Goal: Communication & Community: Ask a question

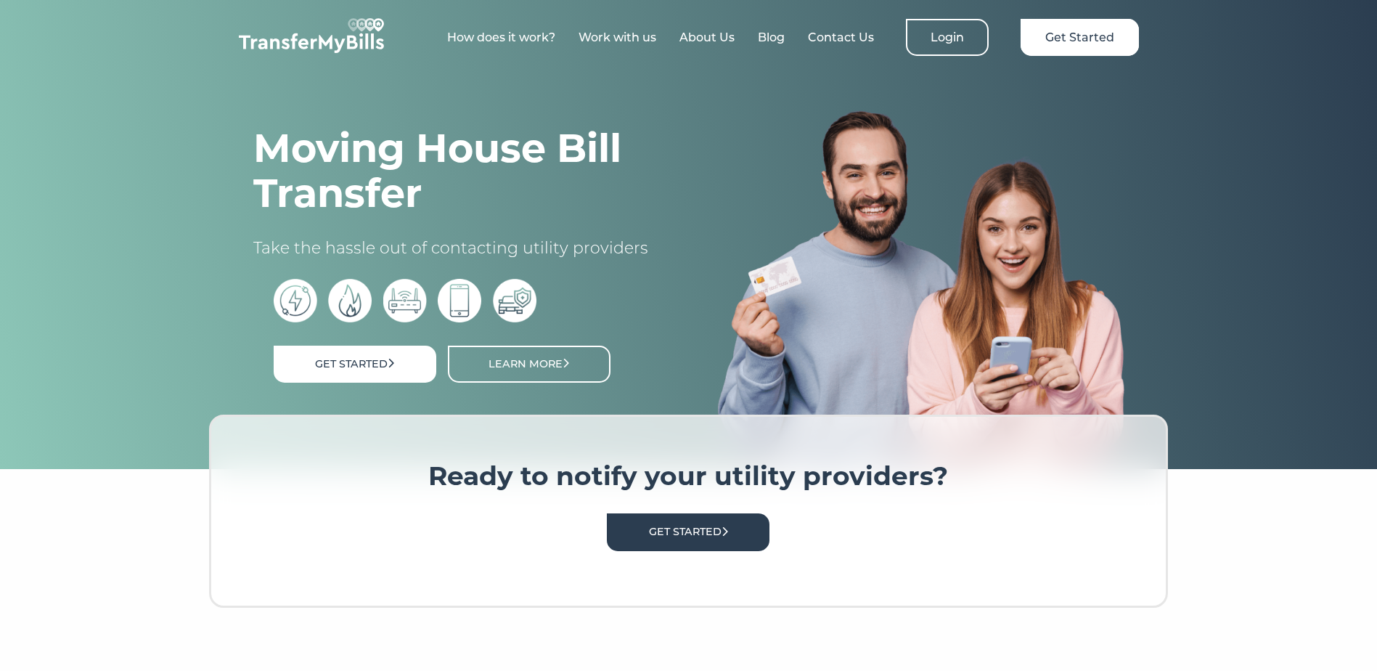
click at [872, 53] on div "How does it work? Work with us About Us Blog Contact Us Login Get Started" at bounding box center [688, 33] width 929 height 66
click at [855, 38] on link "Contact Us" at bounding box center [841, 37] width 66 height 14
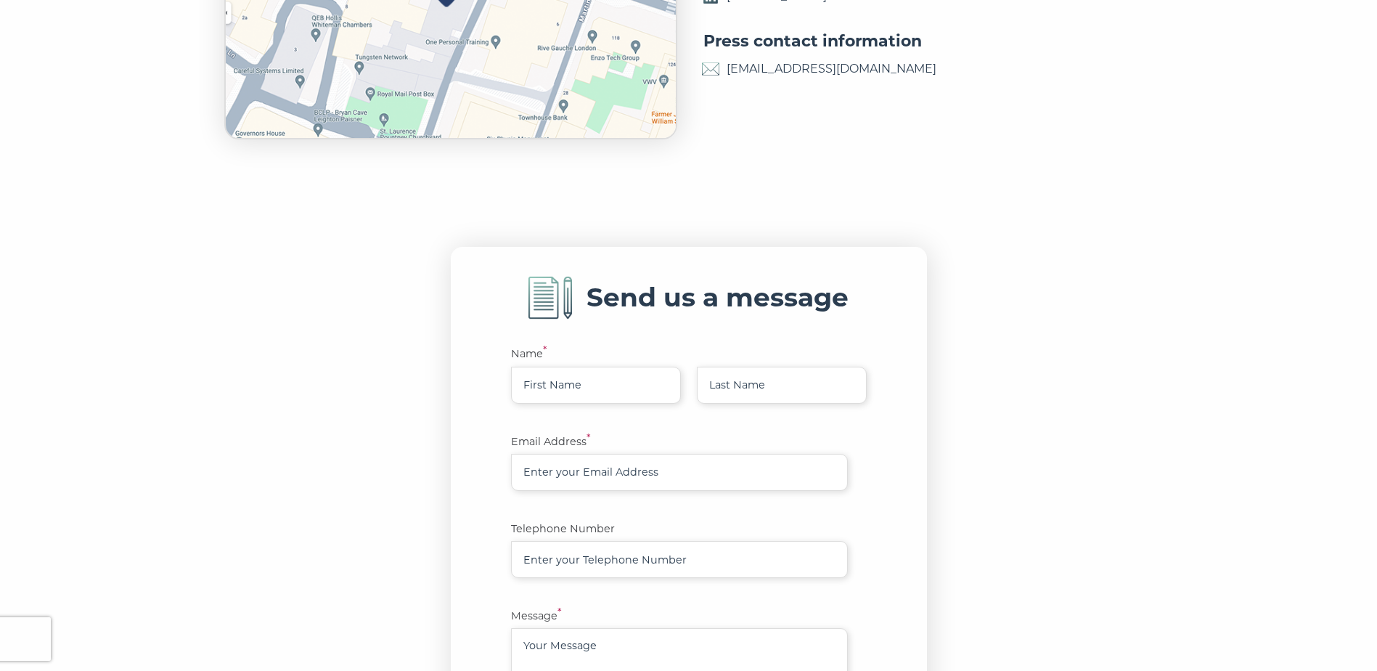
scroll to position [663, 0]
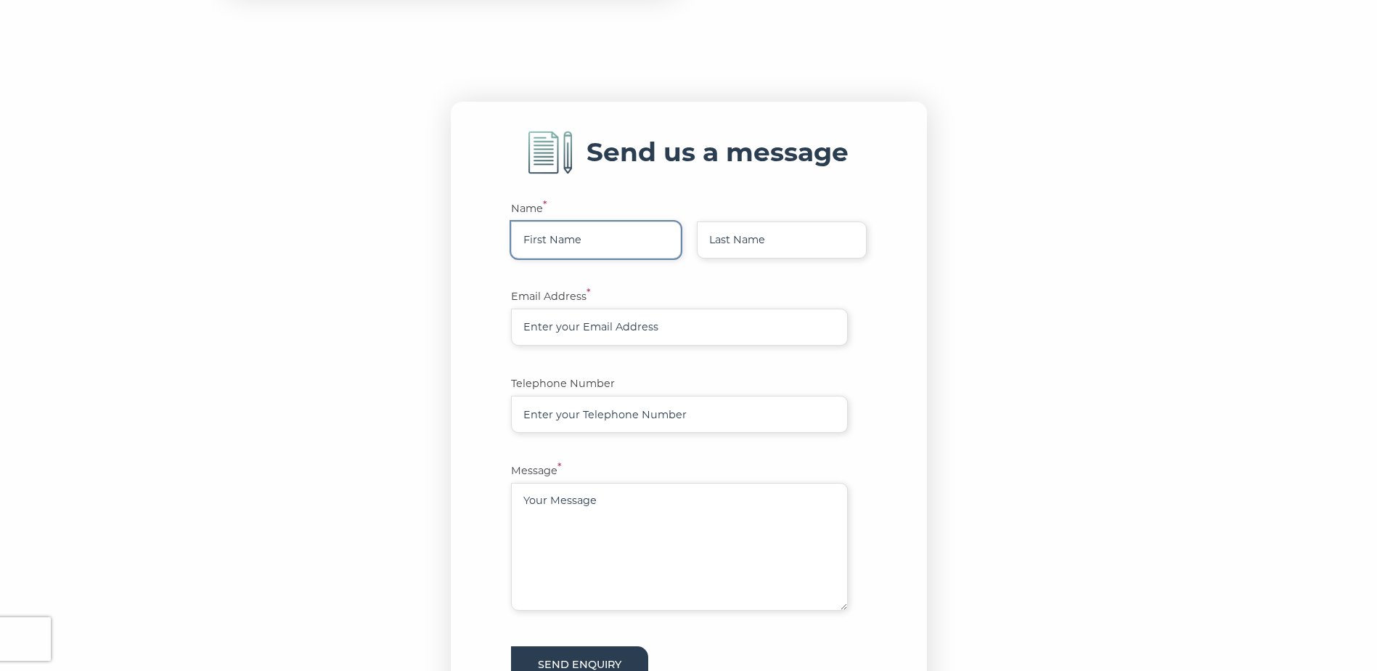
click at [581, 258] on input "text" at bounding box center [596, 239] width 170 height 37
type input "Su Jia"
type input "Chiong"
type input "schiong@napierwatt.co.uk"
type input "07874165260"
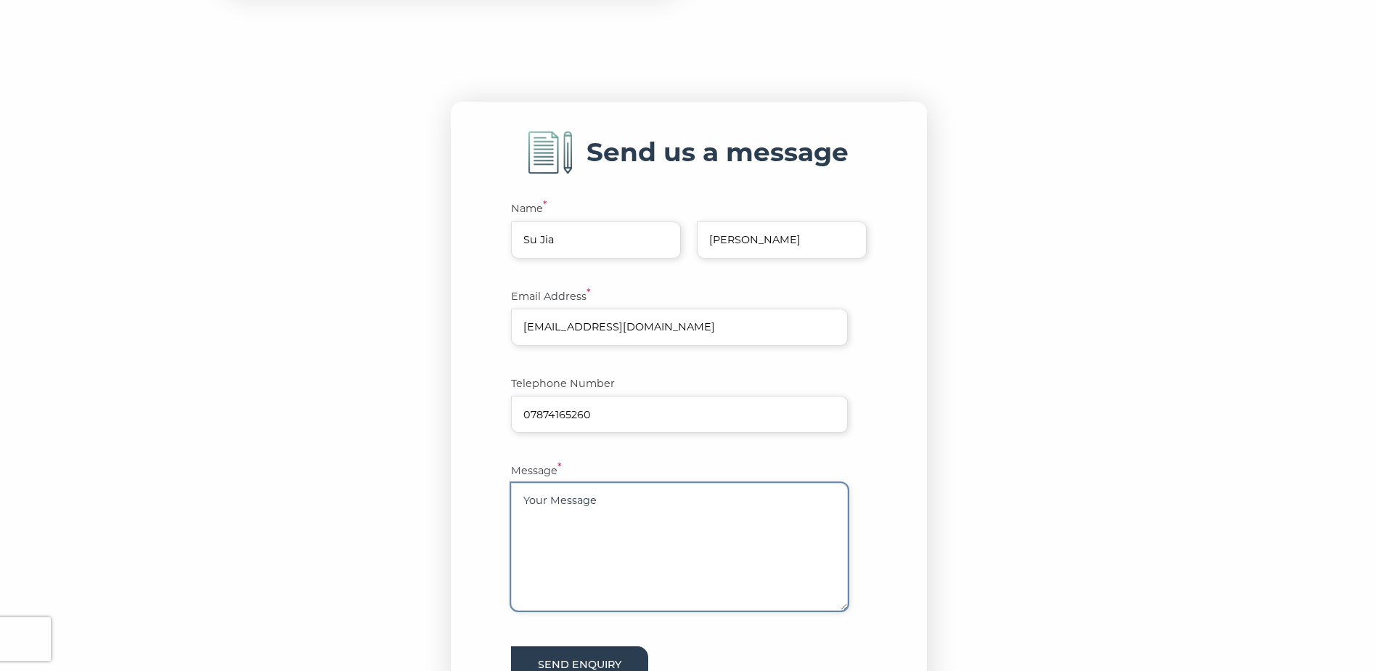
click at [665, 570] on textarea at bounding box center [679, 547] width 337 height 128
type textarea "I"
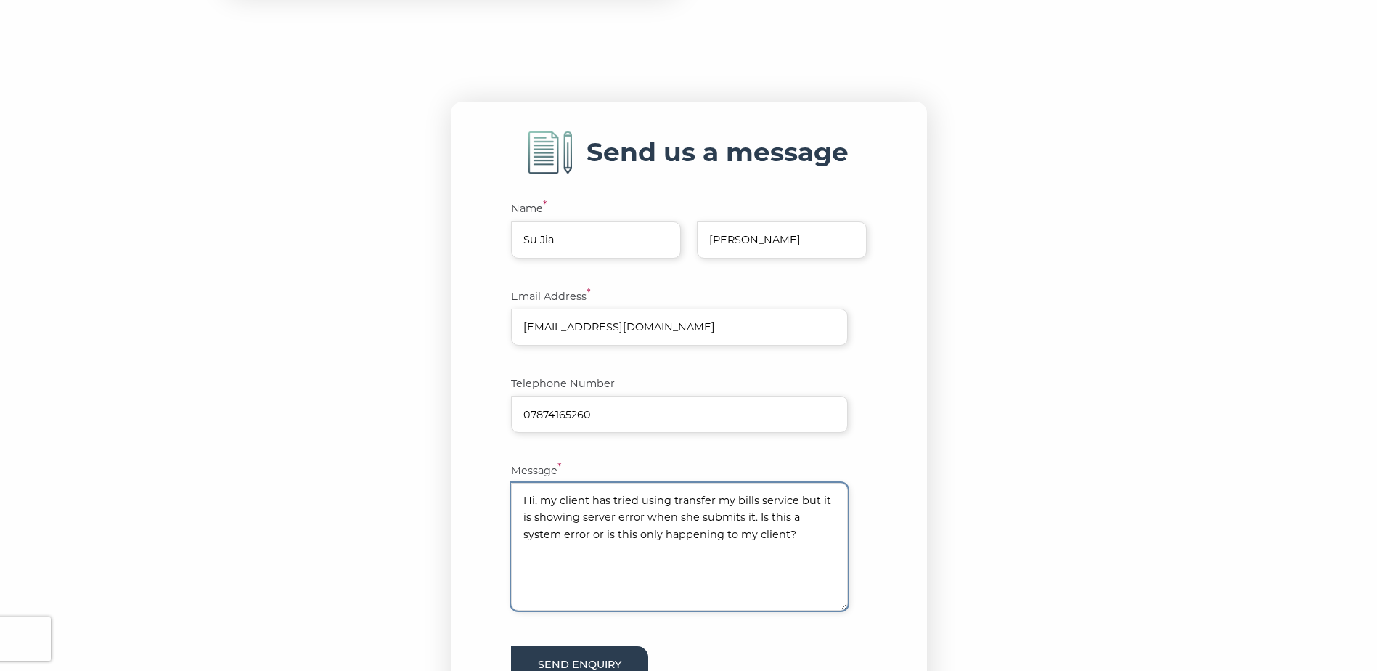
scroll to position [735, 0]
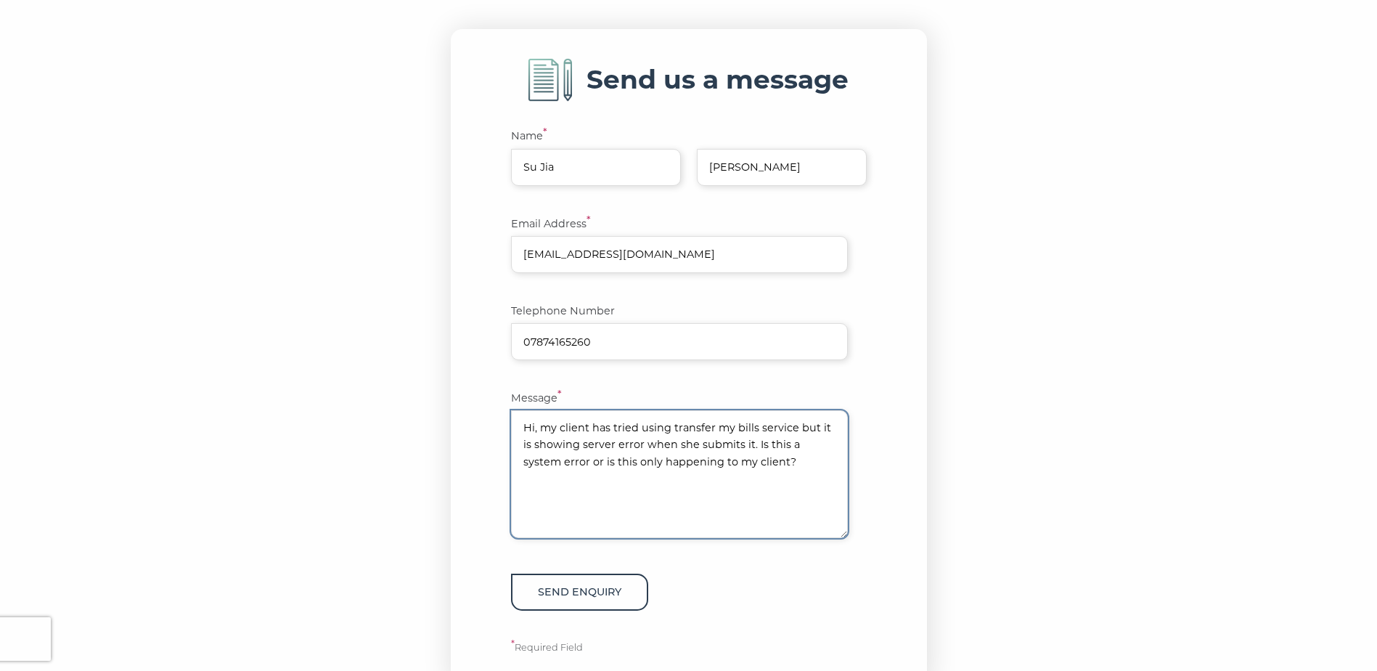
type textarea "Hi, my client has tried using transfer my bills service but it is showing serve…"
click at [610, 599] on button "Send enquiry" at bounding box center [579, 591] width 137 height 37
